Goal: Browse casually

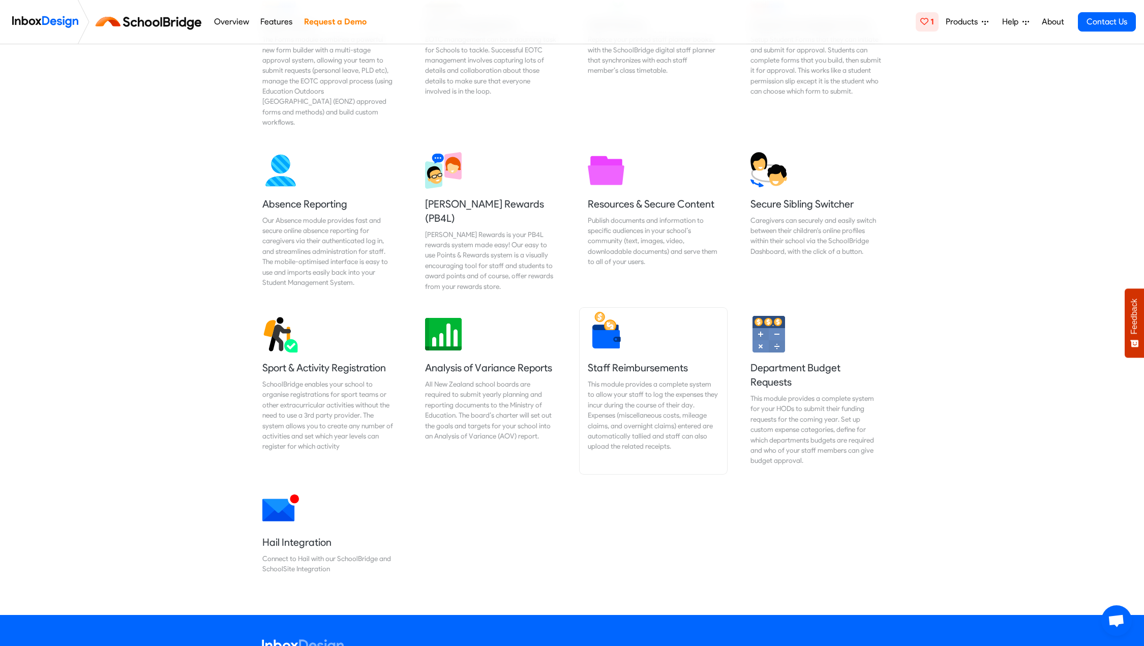
scroll to position [586, 0]
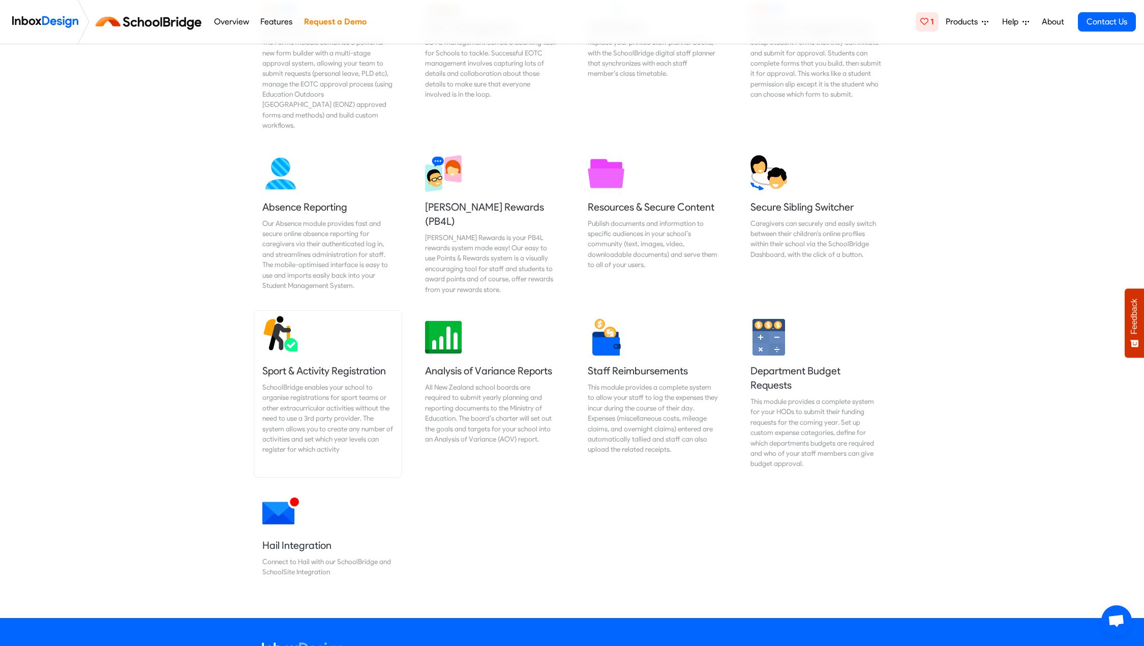
click at [348, 325] on link "Sport & Activity Registration SchoolBridge enables your school to organise regi…" at bounding box center [327, 394] width 147 height 166
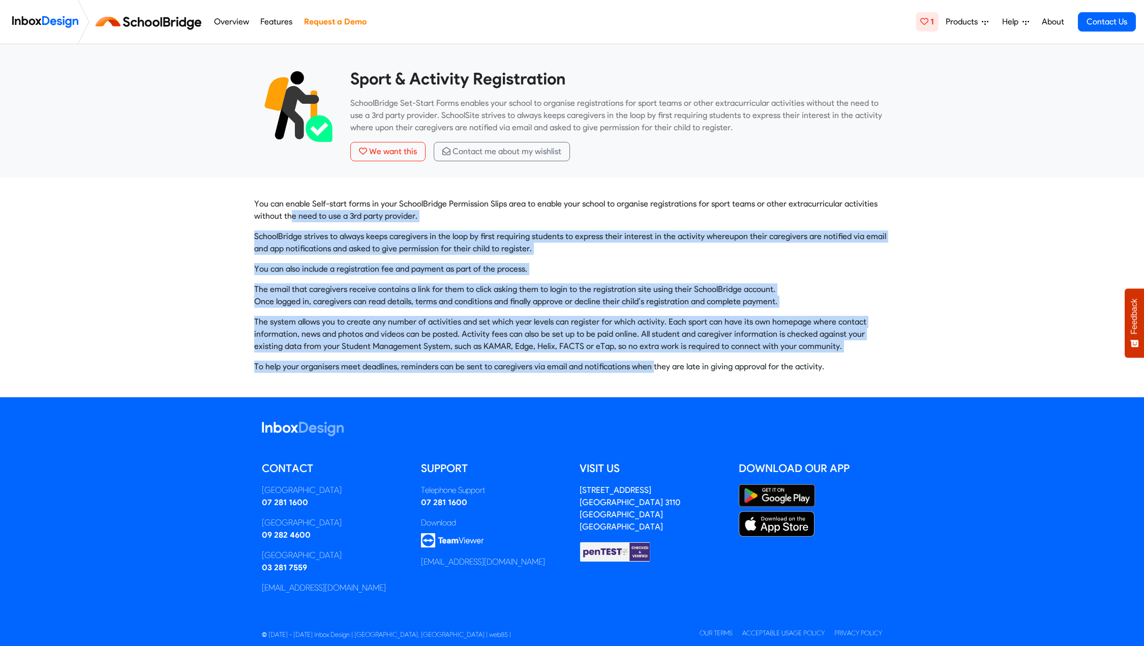
drag, startPoint x: 318, startPoint y: 231, endPoint x: 658, endPoint y: 365, distance: 364.8
click at [656, 365] on div "You can enable Self-start forms in your SchoolBridge Permission Slips area to e…" at bounding box center [572, 285] width 636 height 175
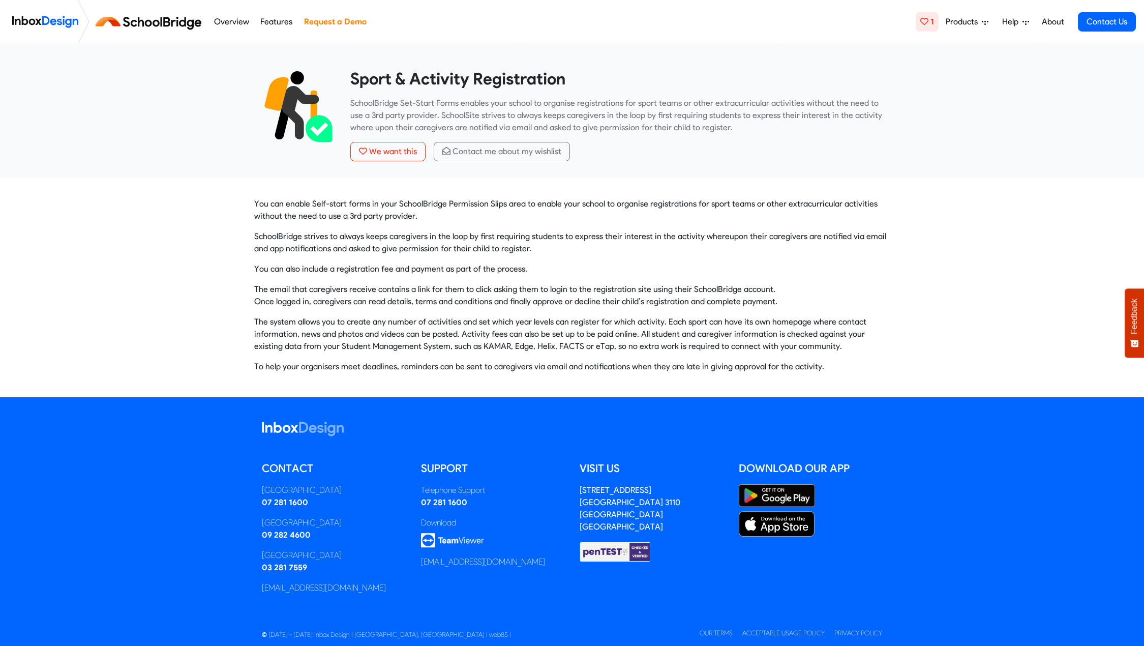
click at [660, 366] on p "To help your organisers meet deadlines, reminders can be sent to caregivers via…" at bounding box center [572, 367] width 636 height 12
click at [31, 21] on img at bounding box center [45, 22] width 66 height 20
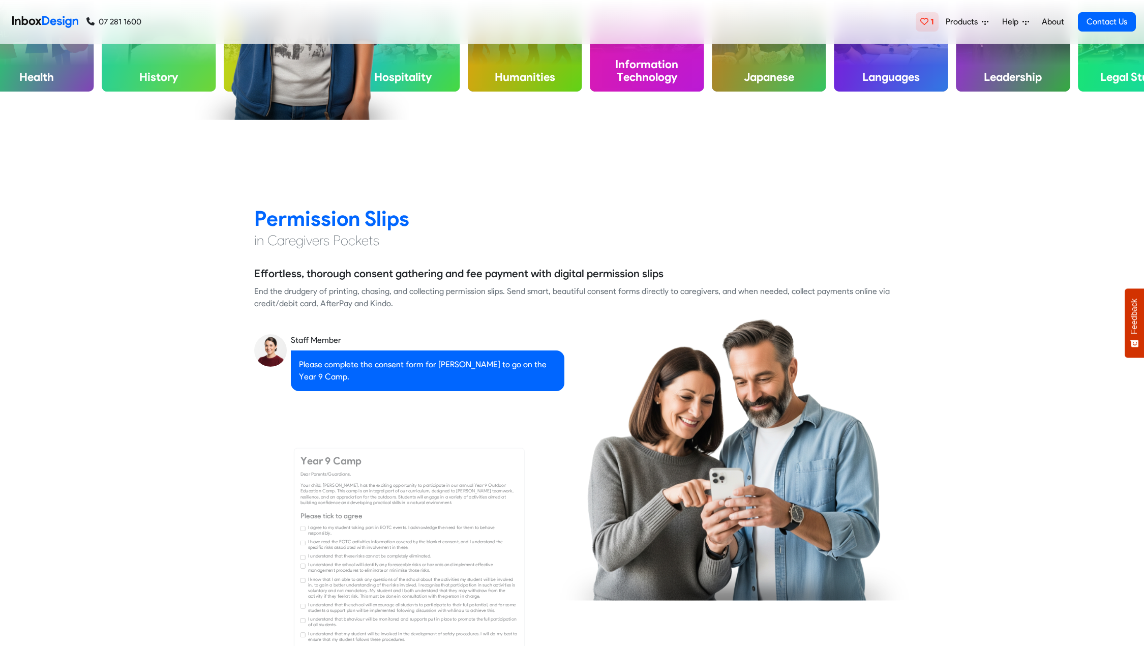
checkbox input "true"
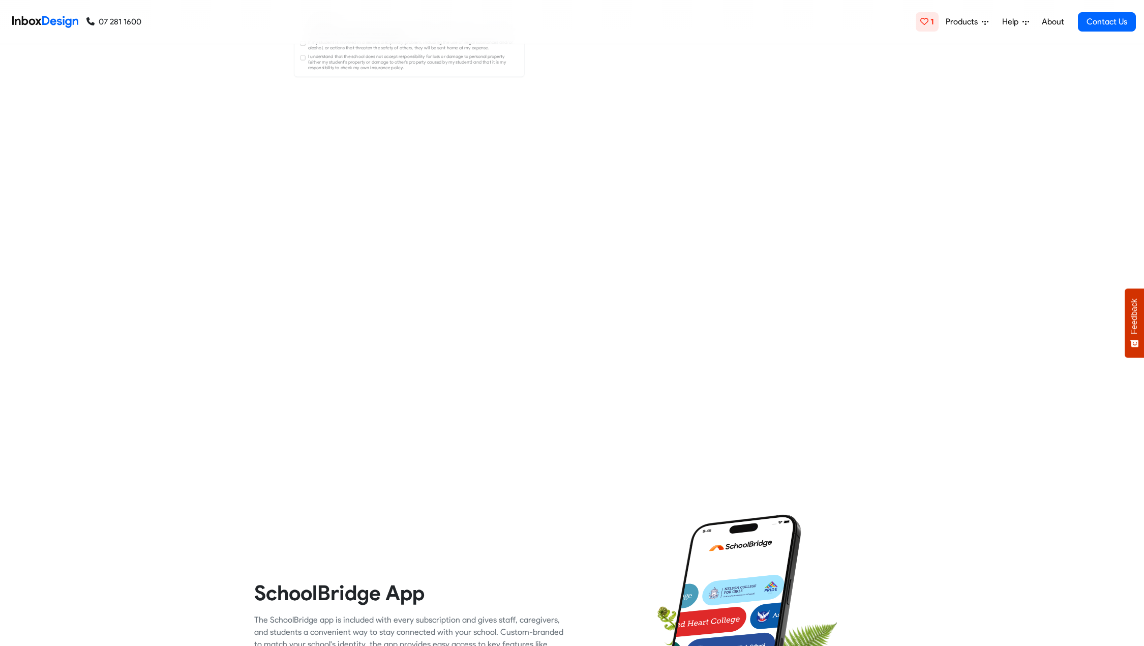
checkbox input "true"
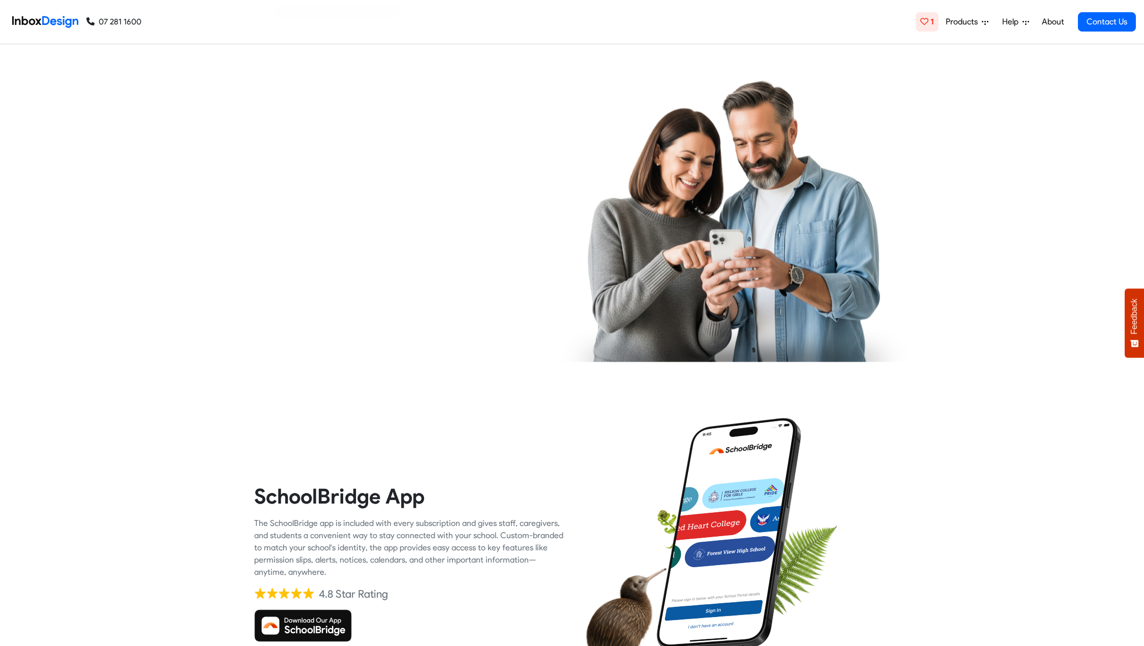
checkbox input "true"
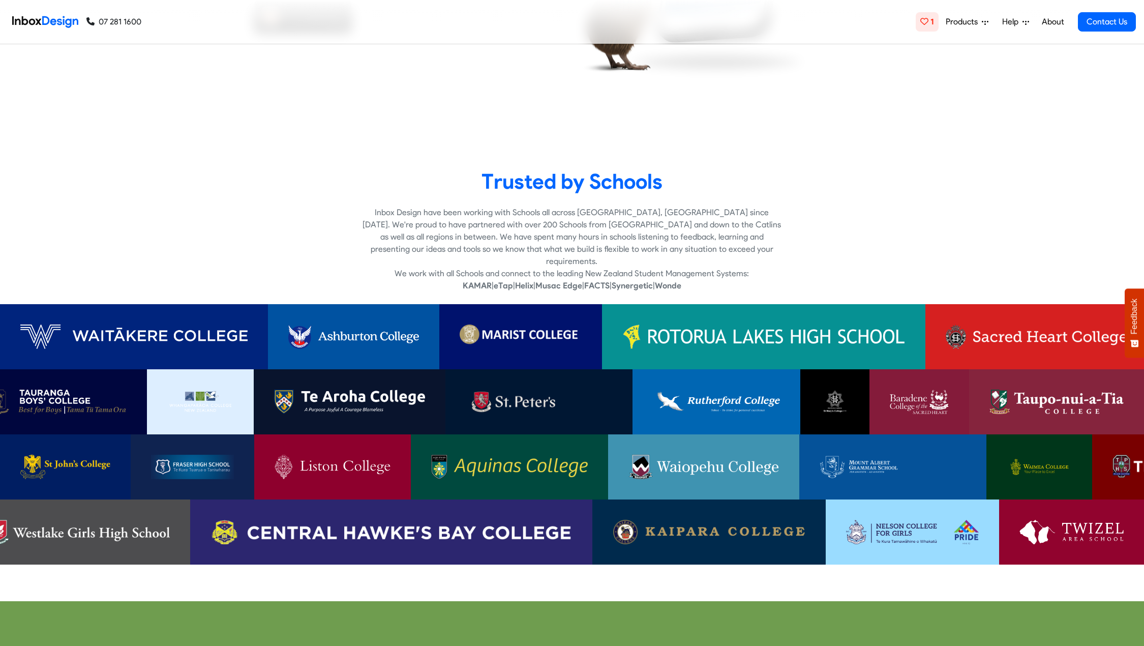
checkbox input "true"
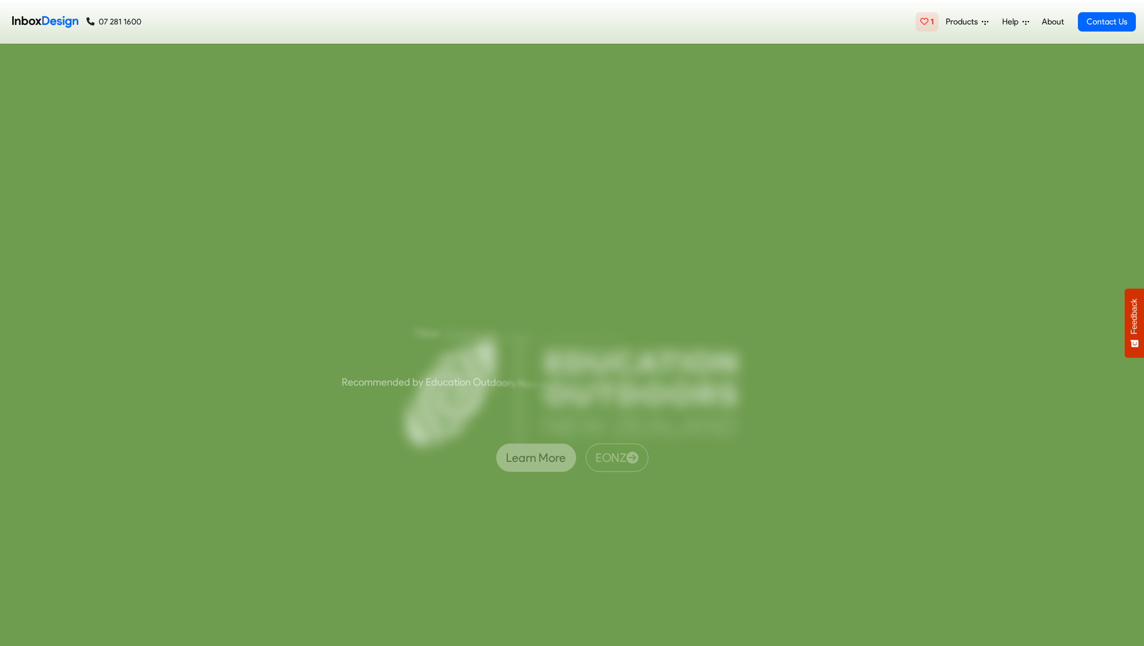
checkbox input "true"
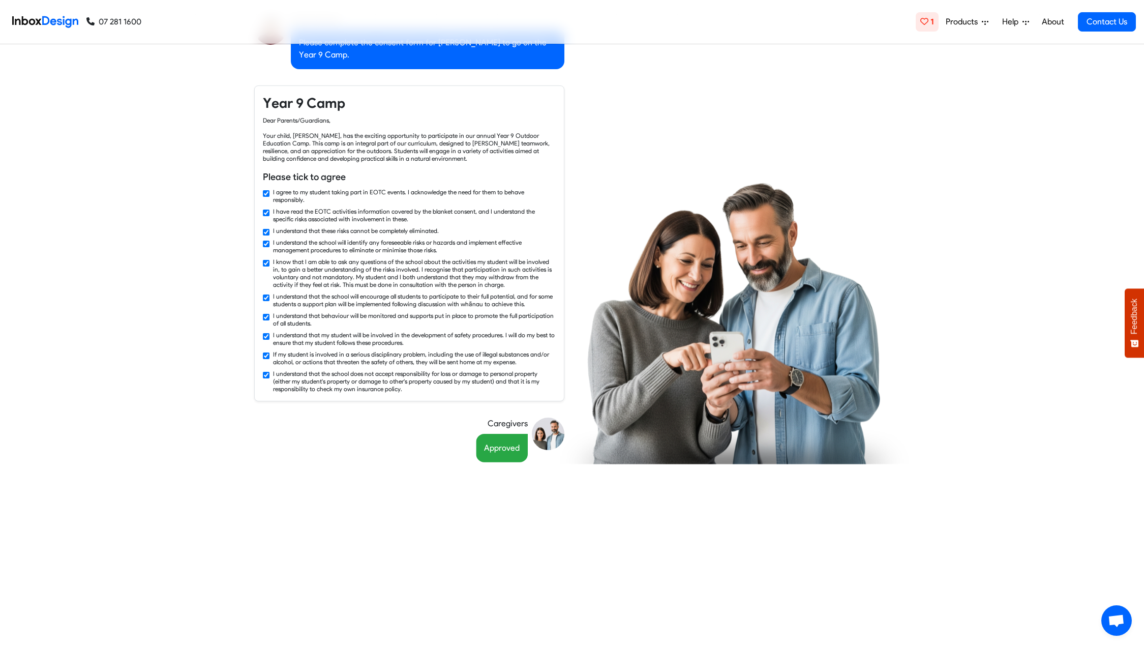
checkbox input "false"
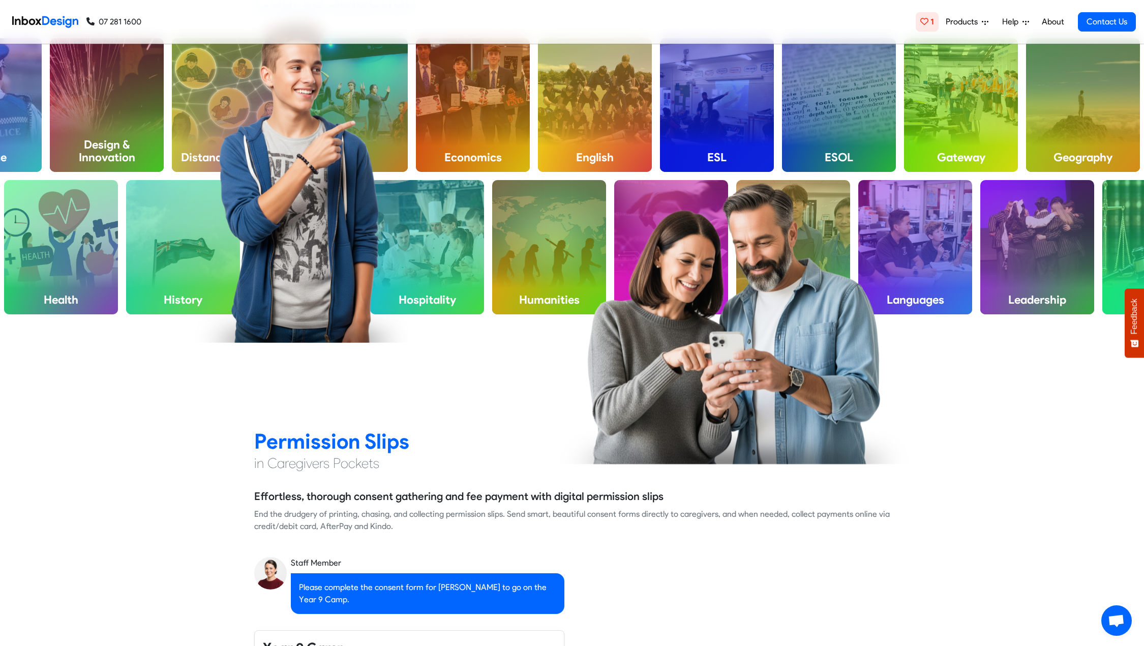
checkbox input "false"
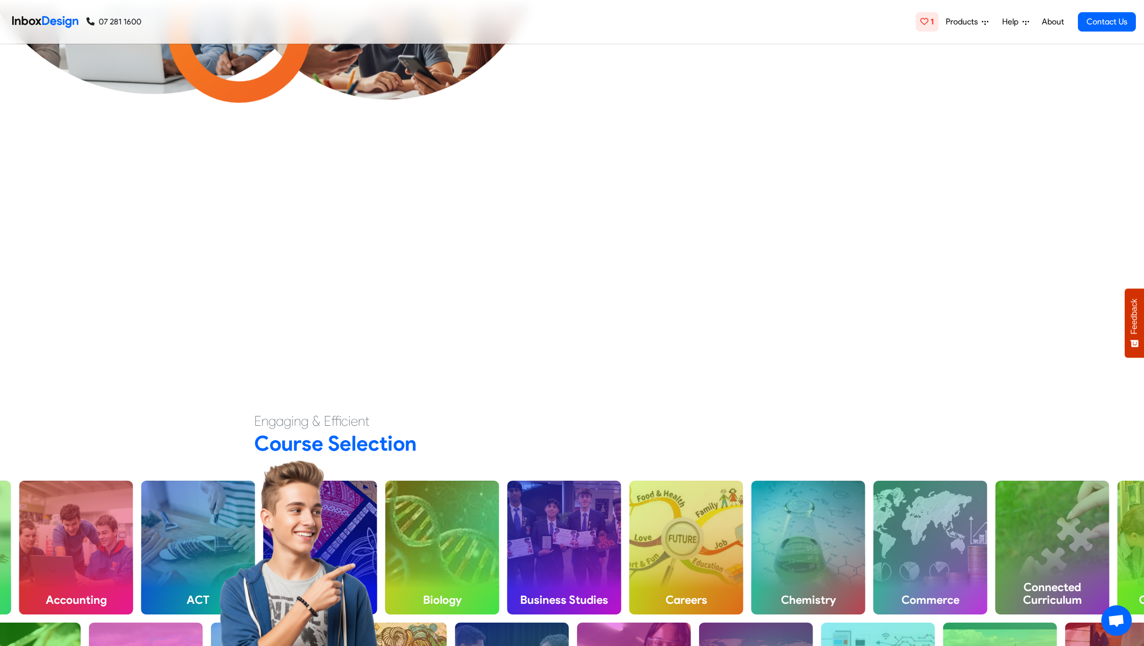
checkbox input "false"
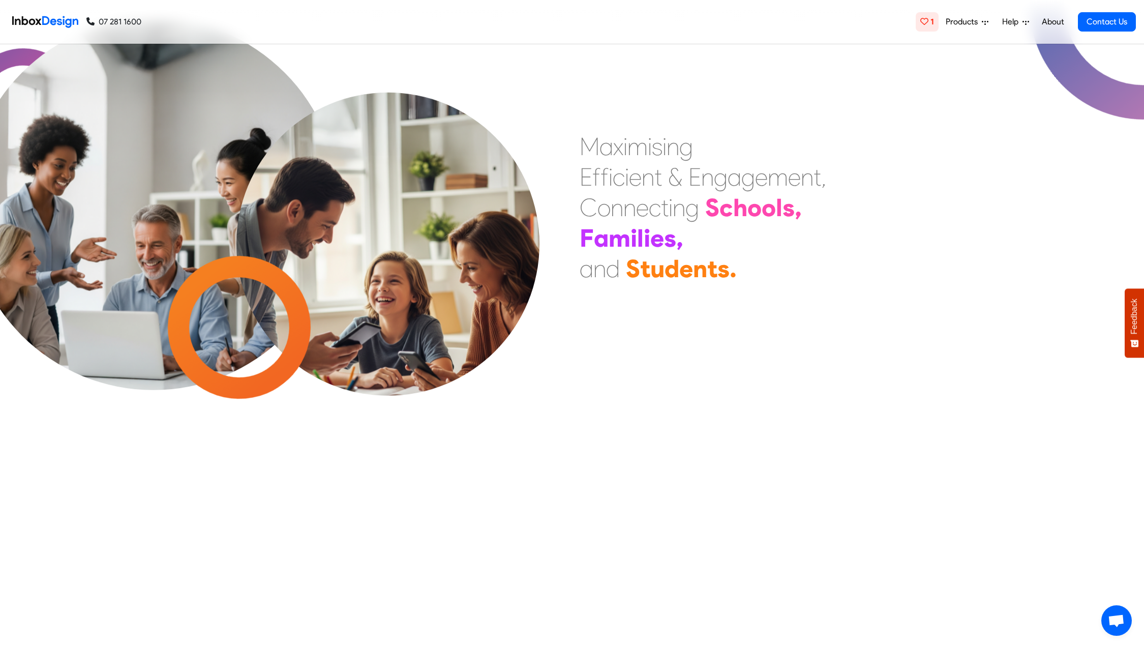
checkbox input "false"
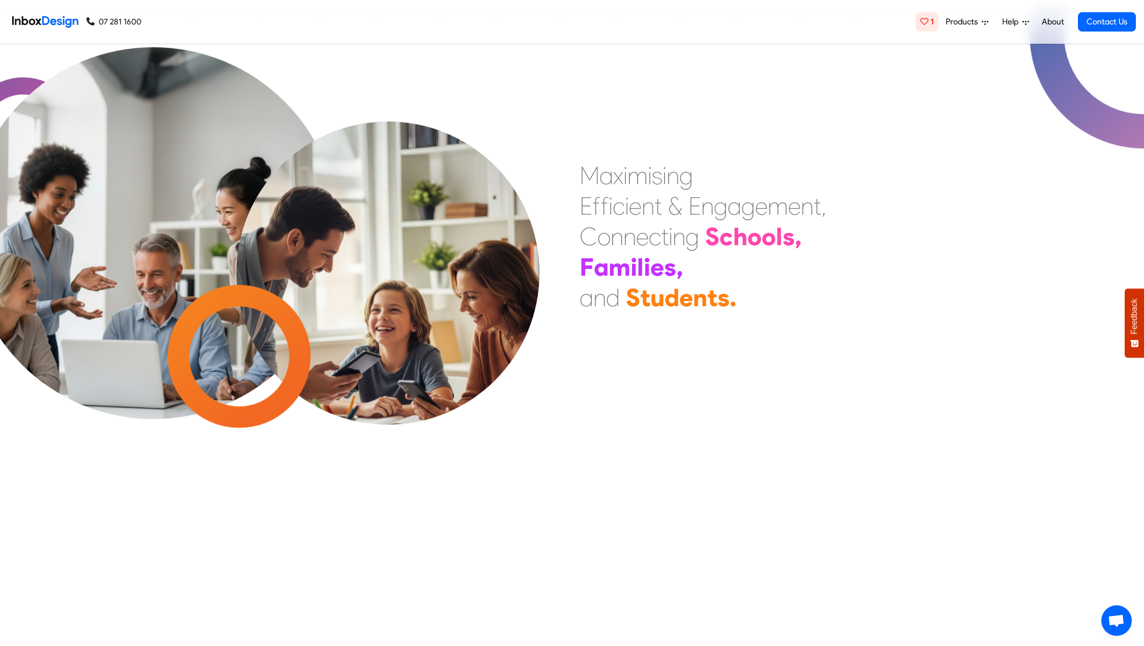
checkbox input "false"
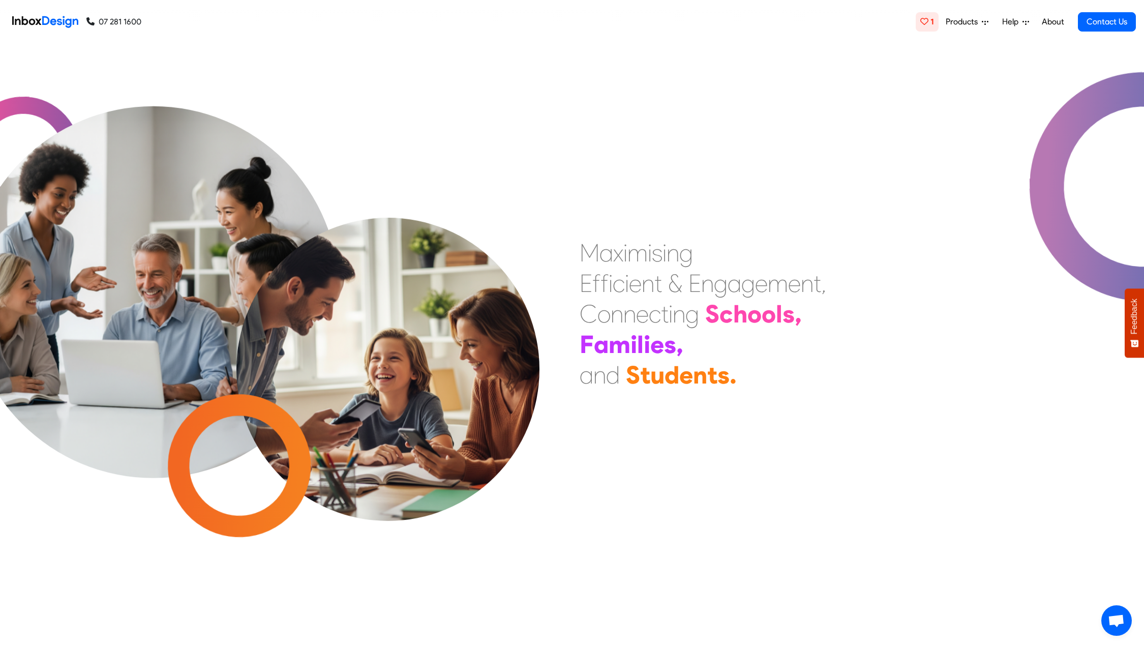
checkbox input "false"
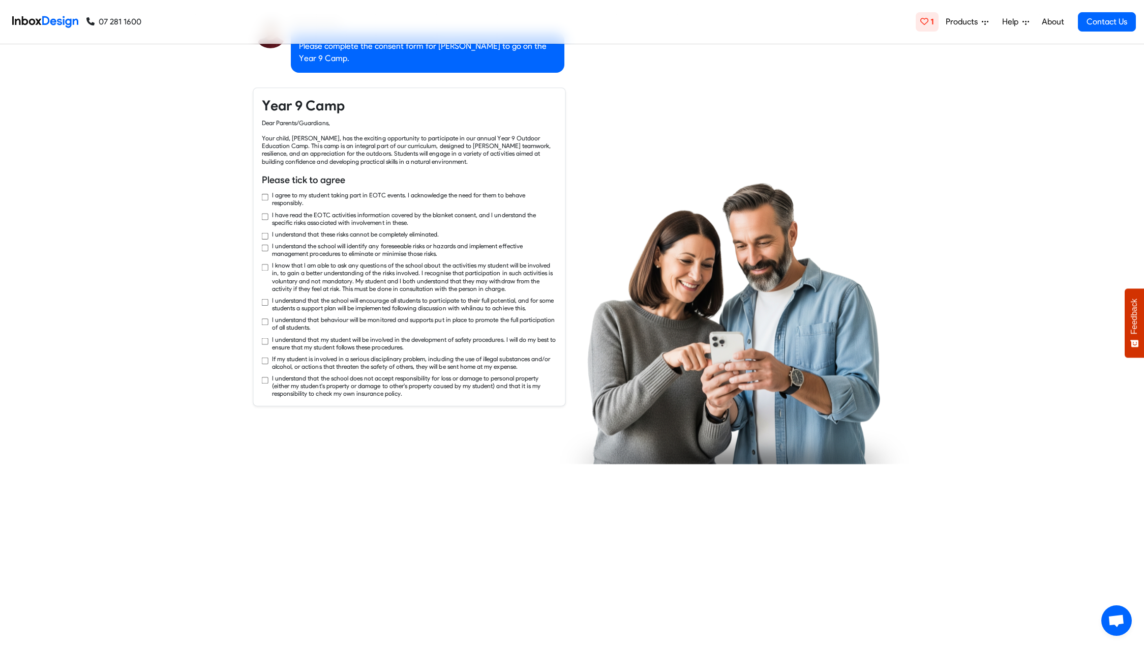
checkbox input "true"
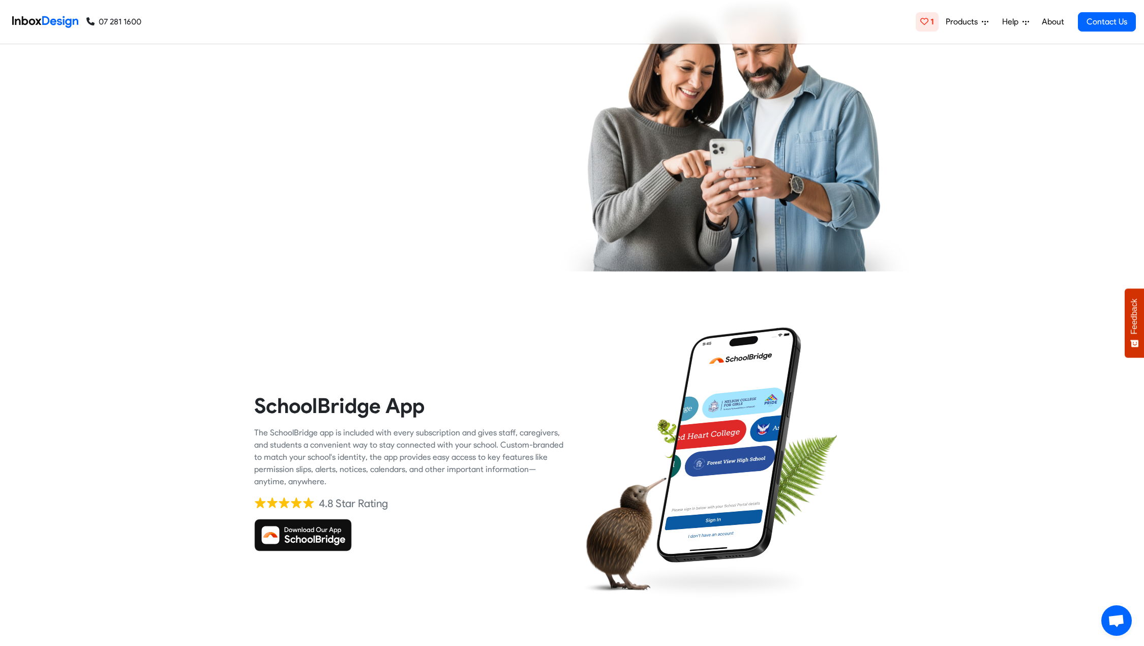
checkbox input "true"
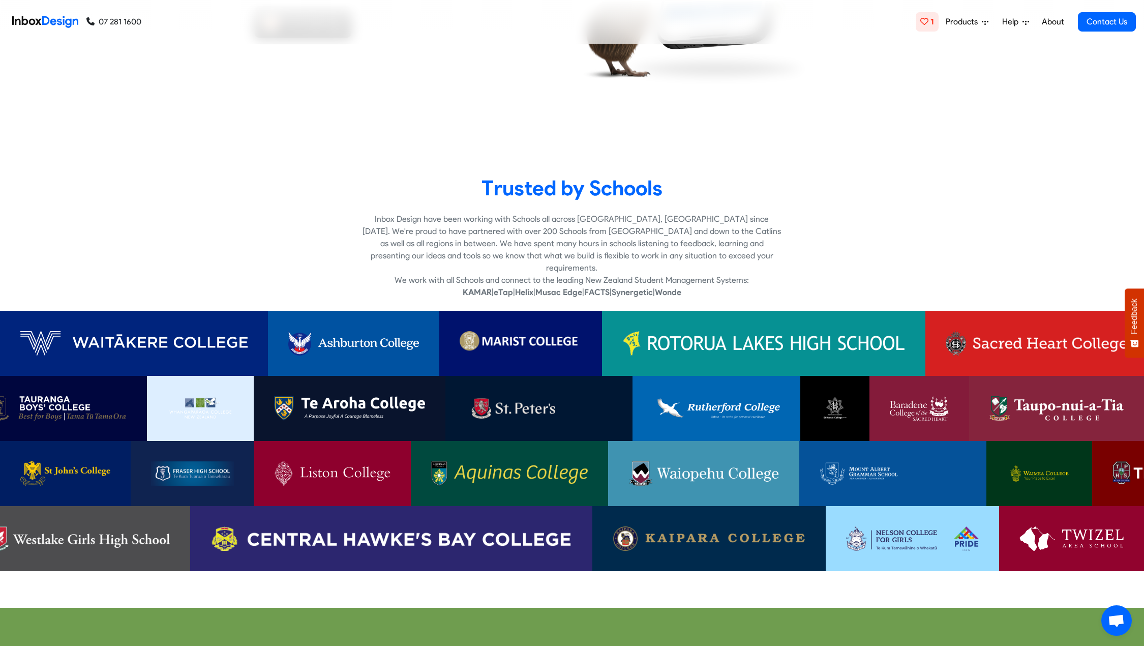
checkbox input "true"
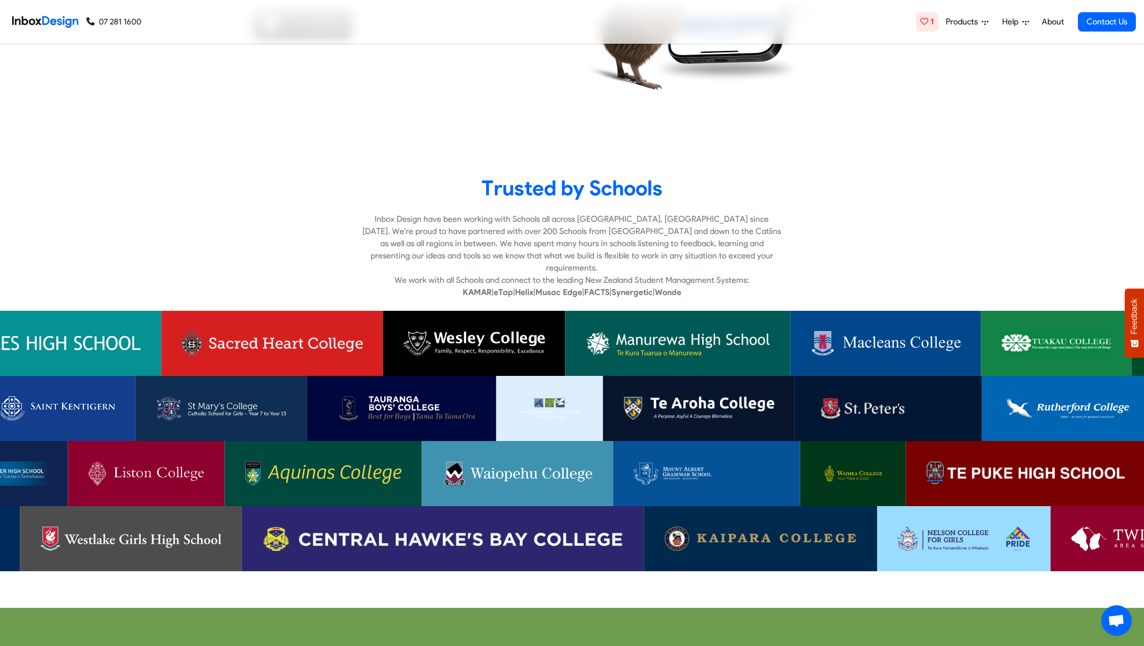
checkbox input "true"
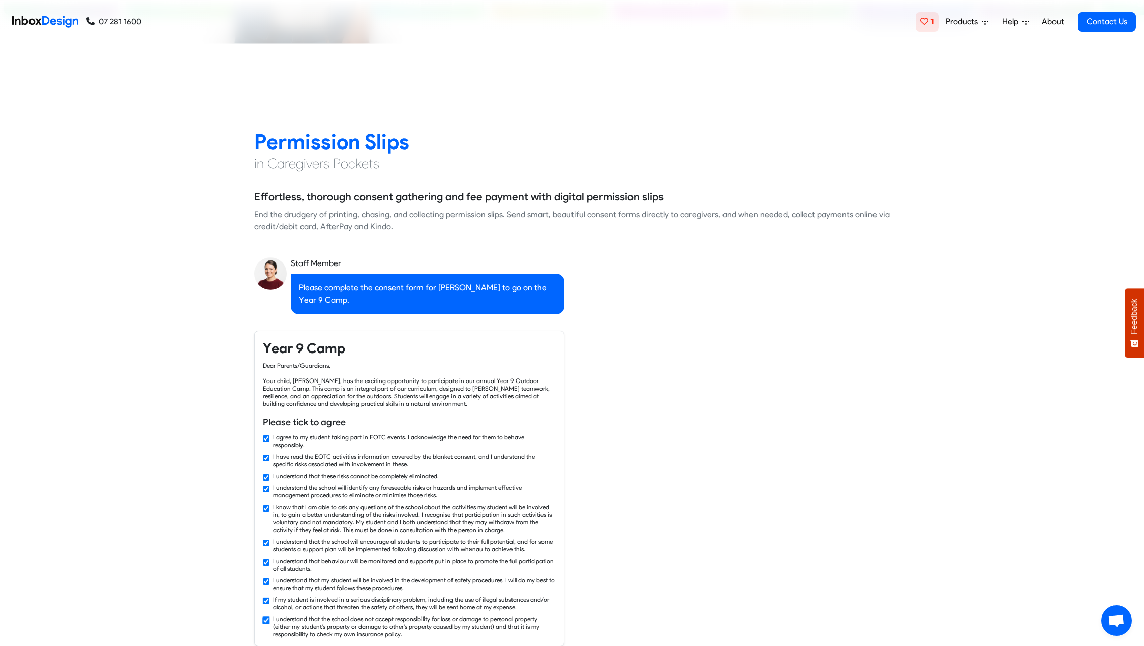
checkbox input "false"
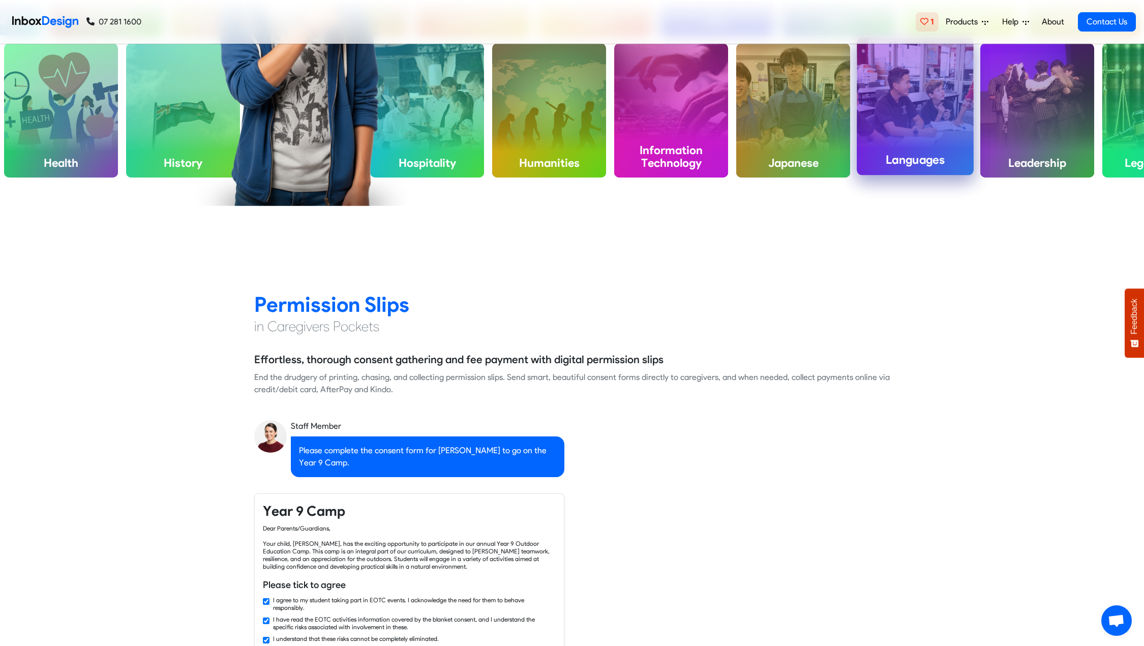
checkbox input "false"
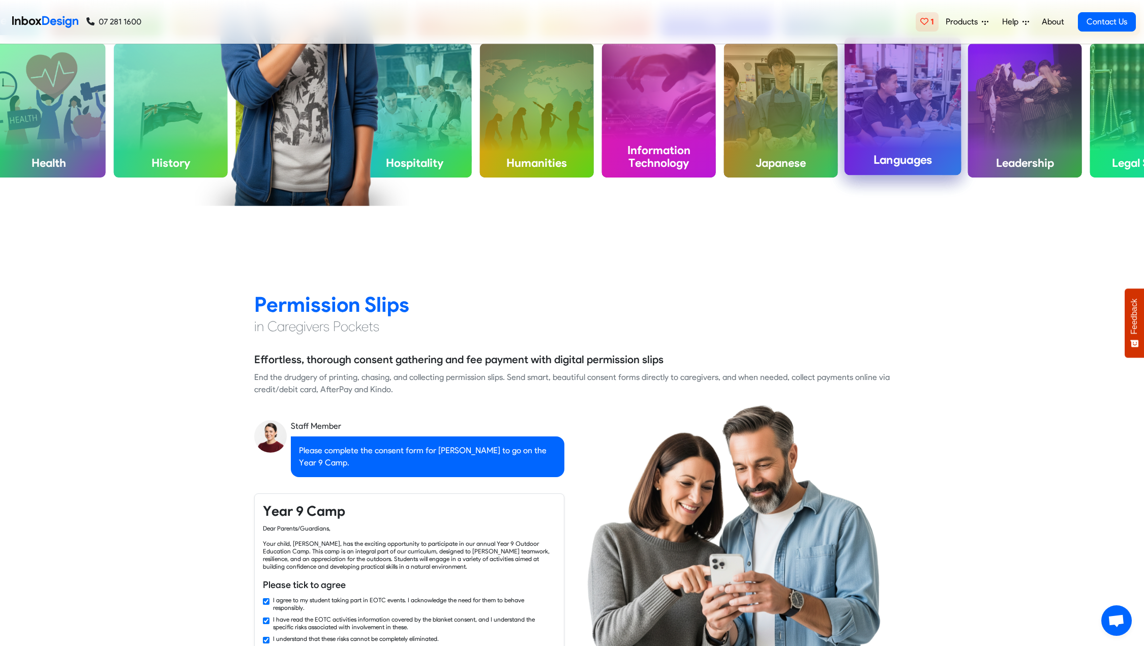
checkbox input "false"
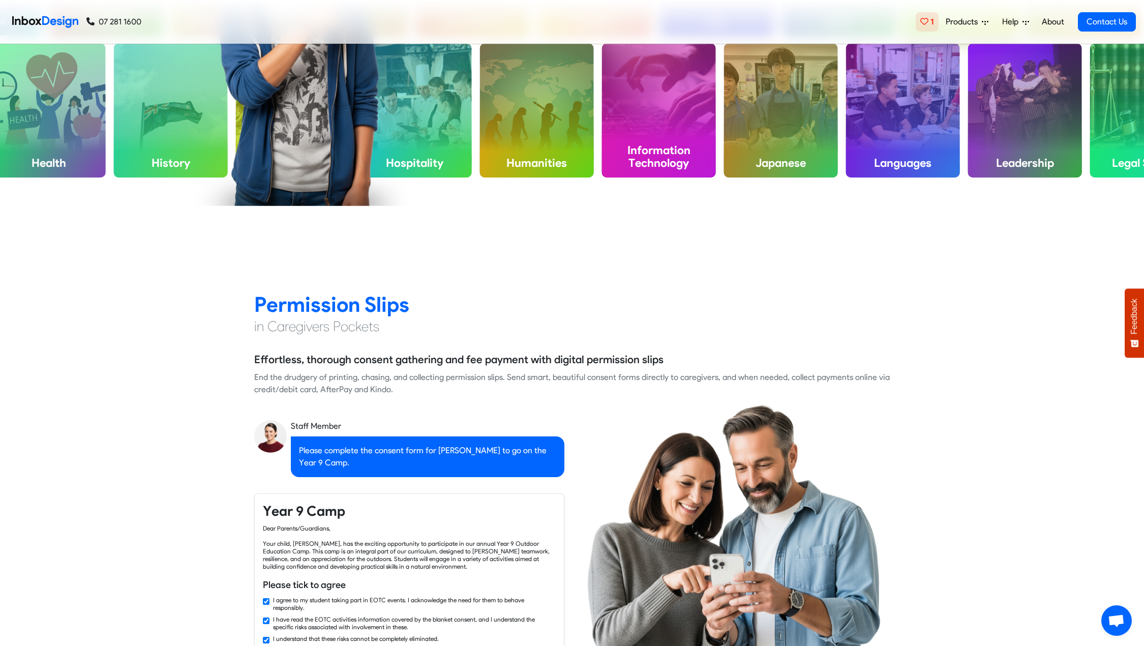
checkbox input "false"
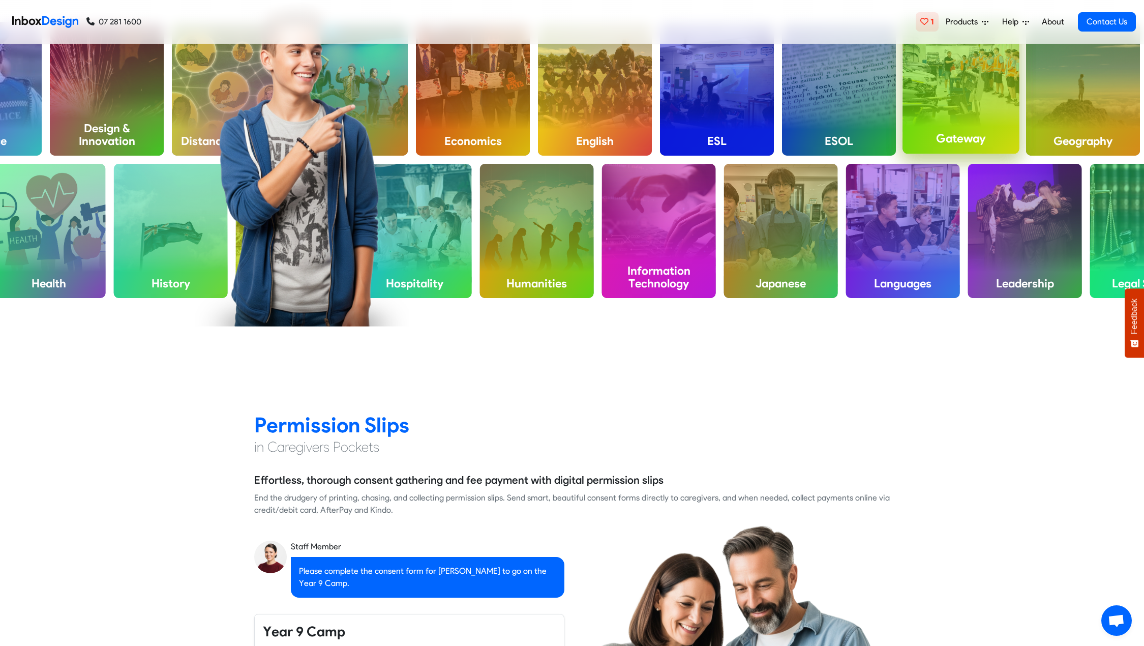
checkbox input "false"
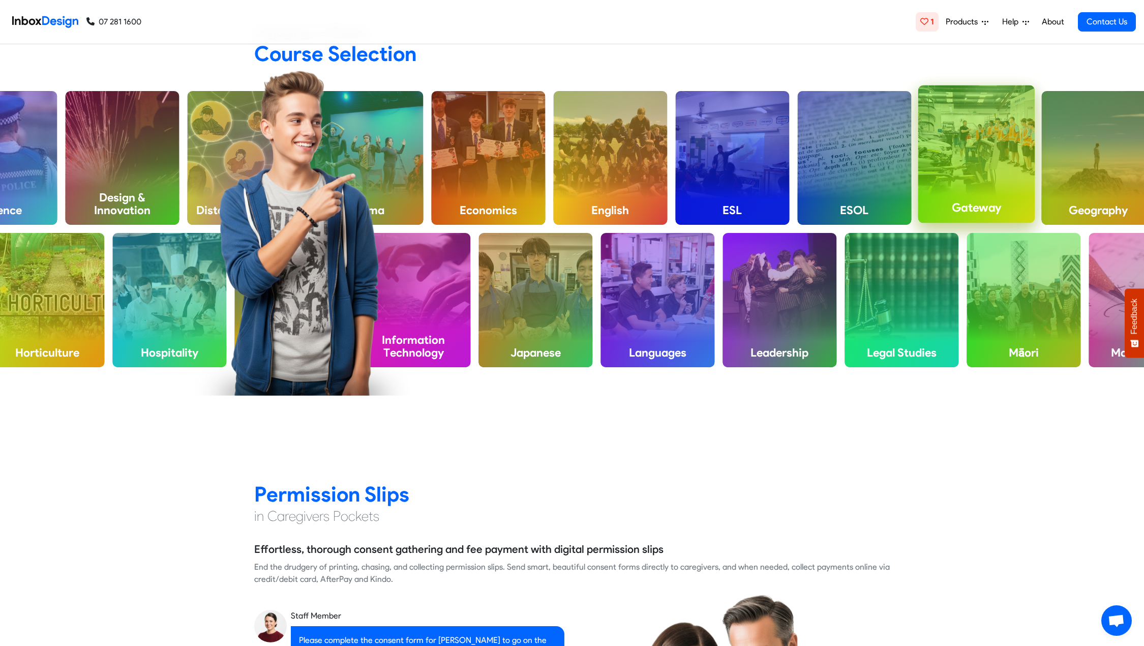
checkbox input "false"
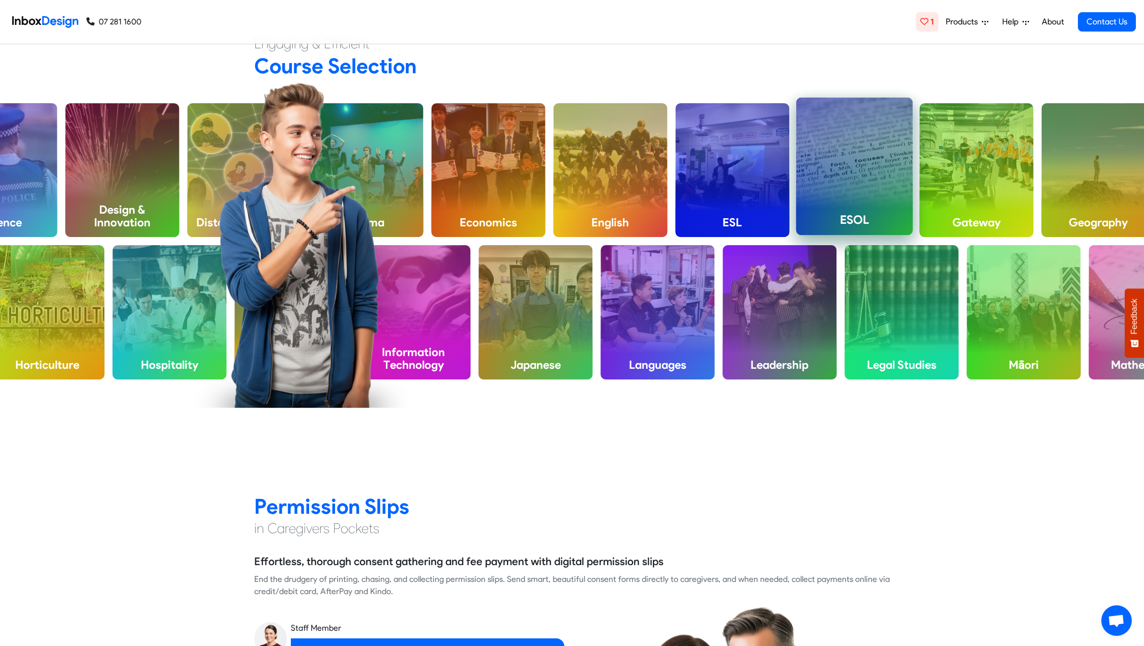
checkbox input "false"
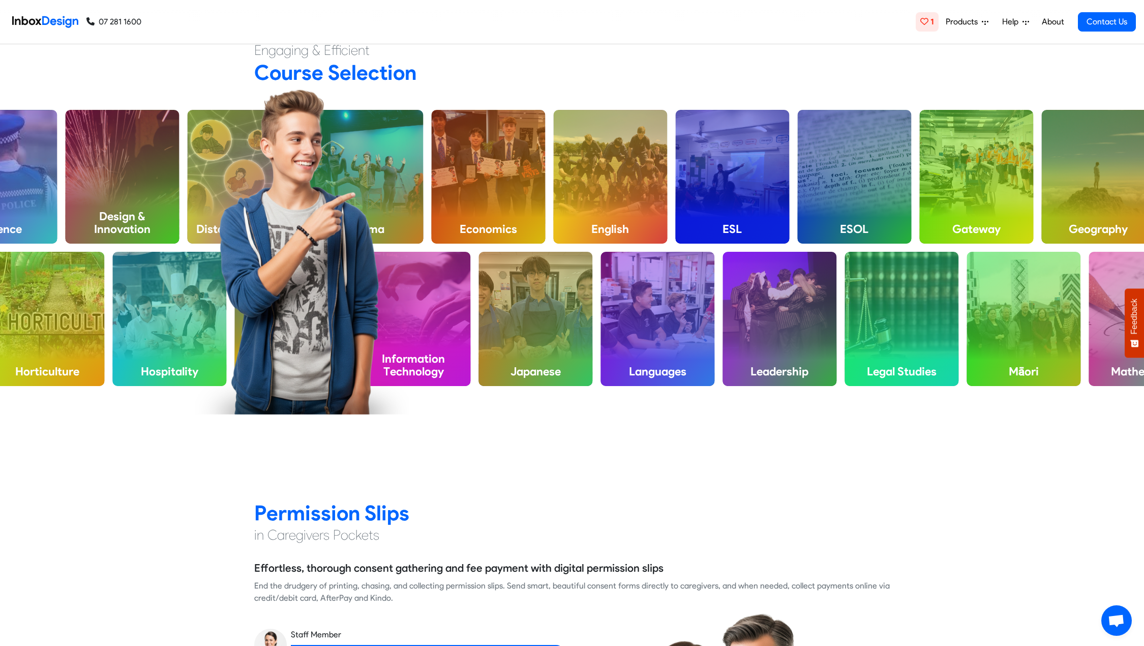
checkbox input "false"
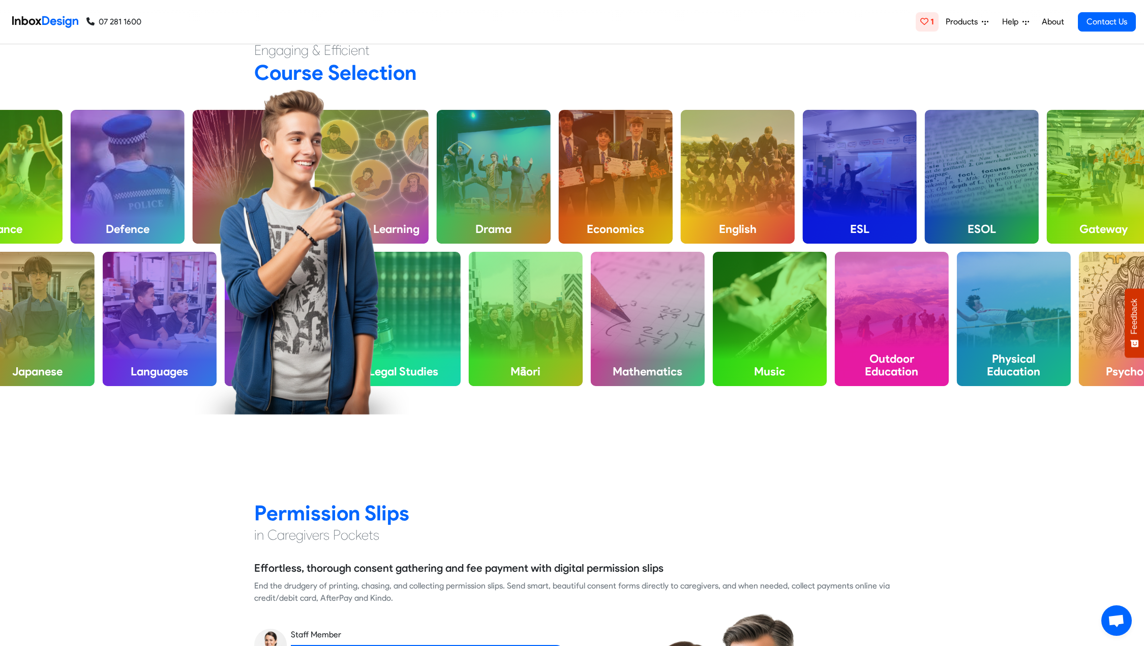
scroll to position [678, 0]
